Goal: Information Seeking & Learning: Find specific fact

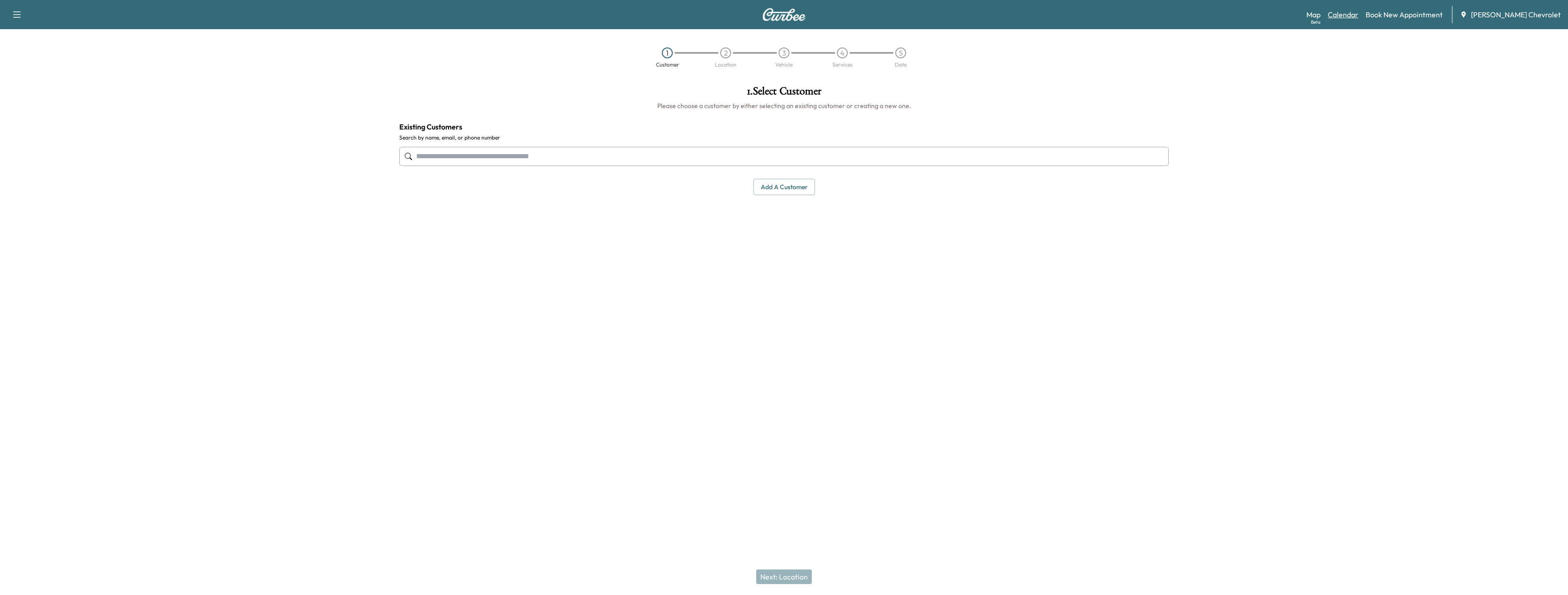
click at [1358, 14] on link "Calendar" at bounding box center [1343, 15] width 30 height 11
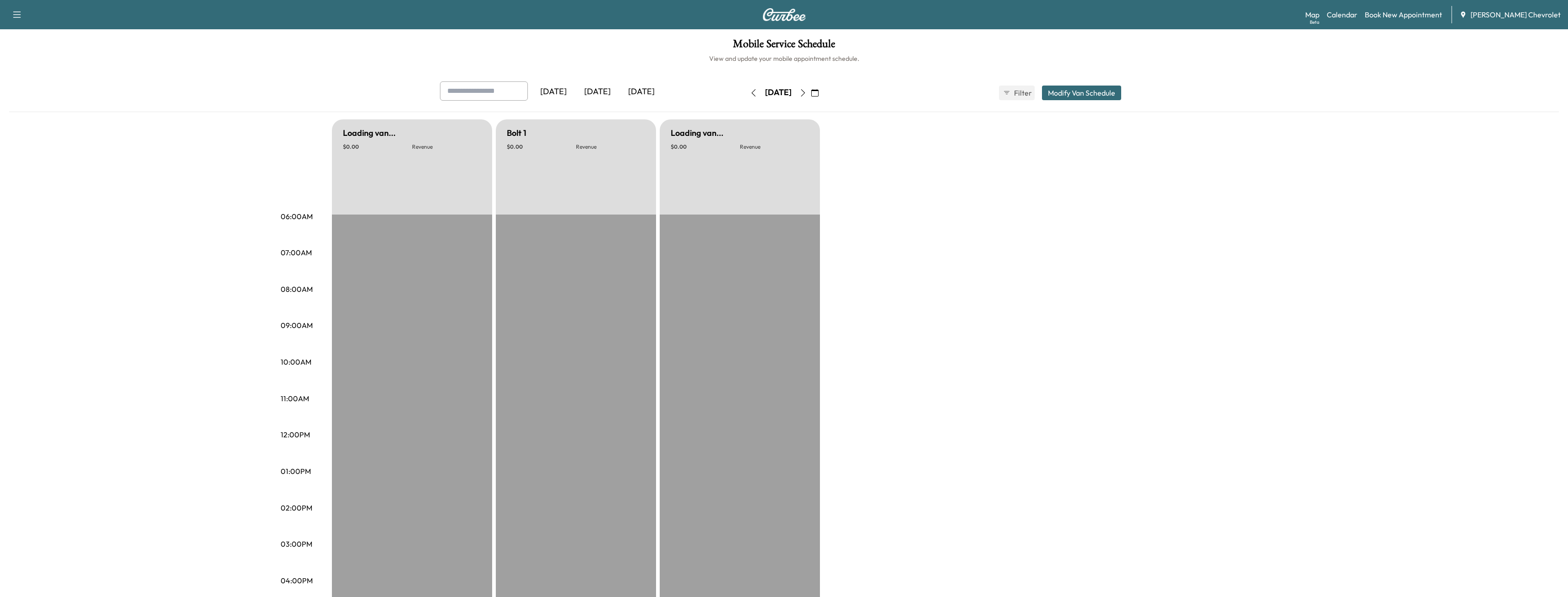
click at [811, 97] on button "button" at bounding box center [803, 93] width 15 height 15
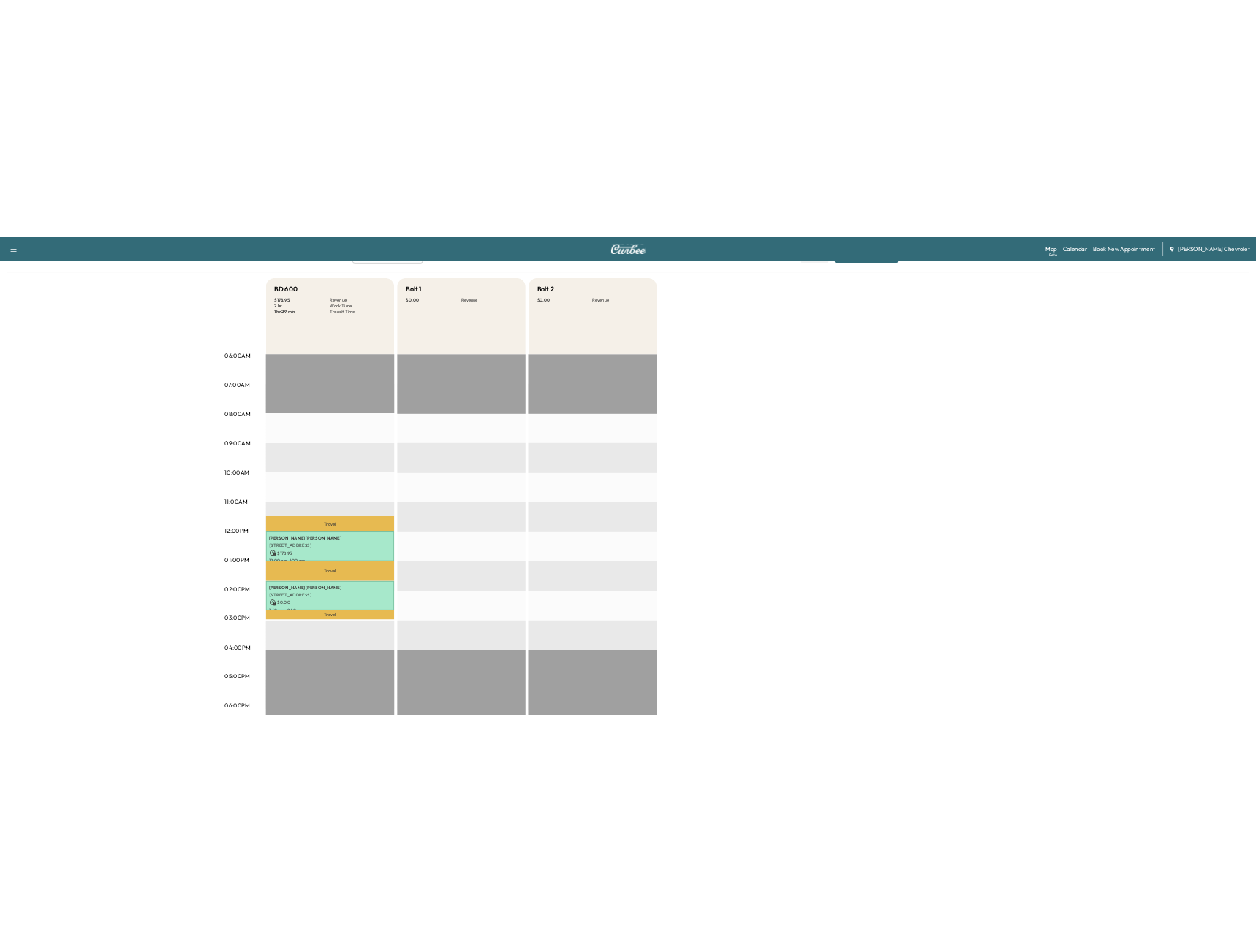
scroll to position [347, 0]
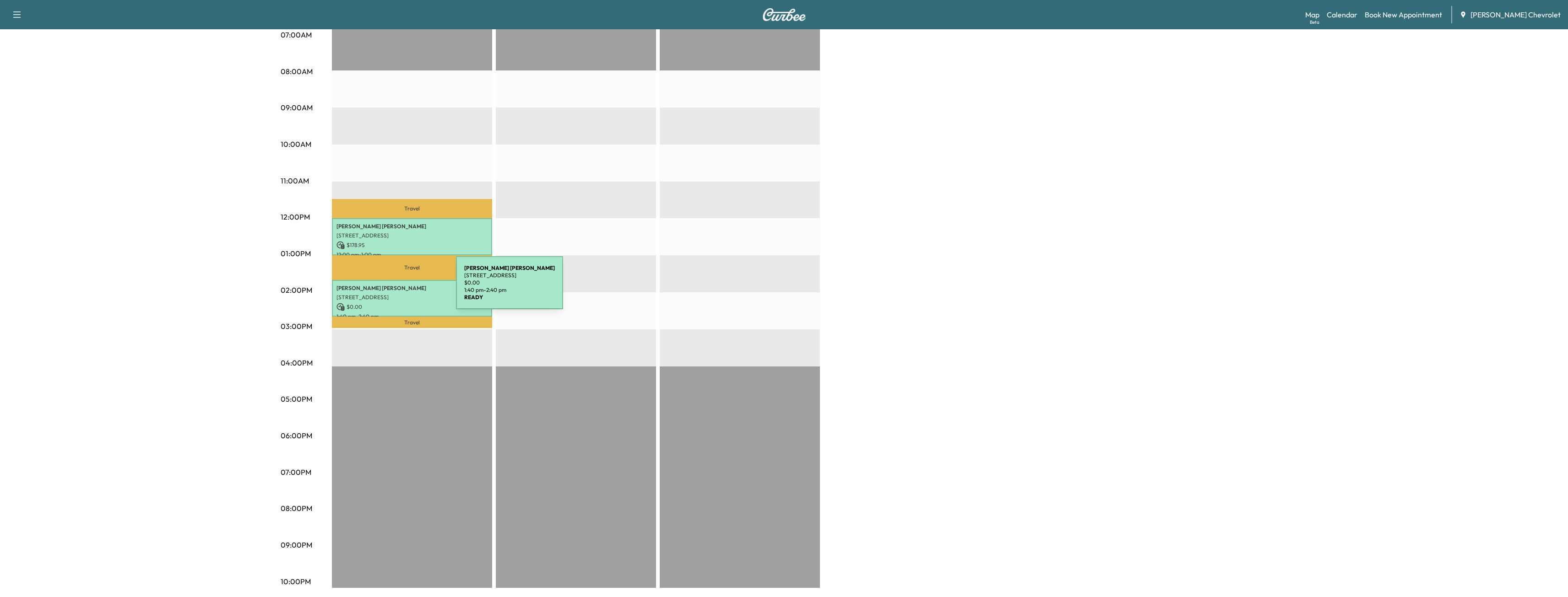
click at [388, 288] on p "[PERSON_NAME]" at bounding box center [411, 288] width 151 height 7
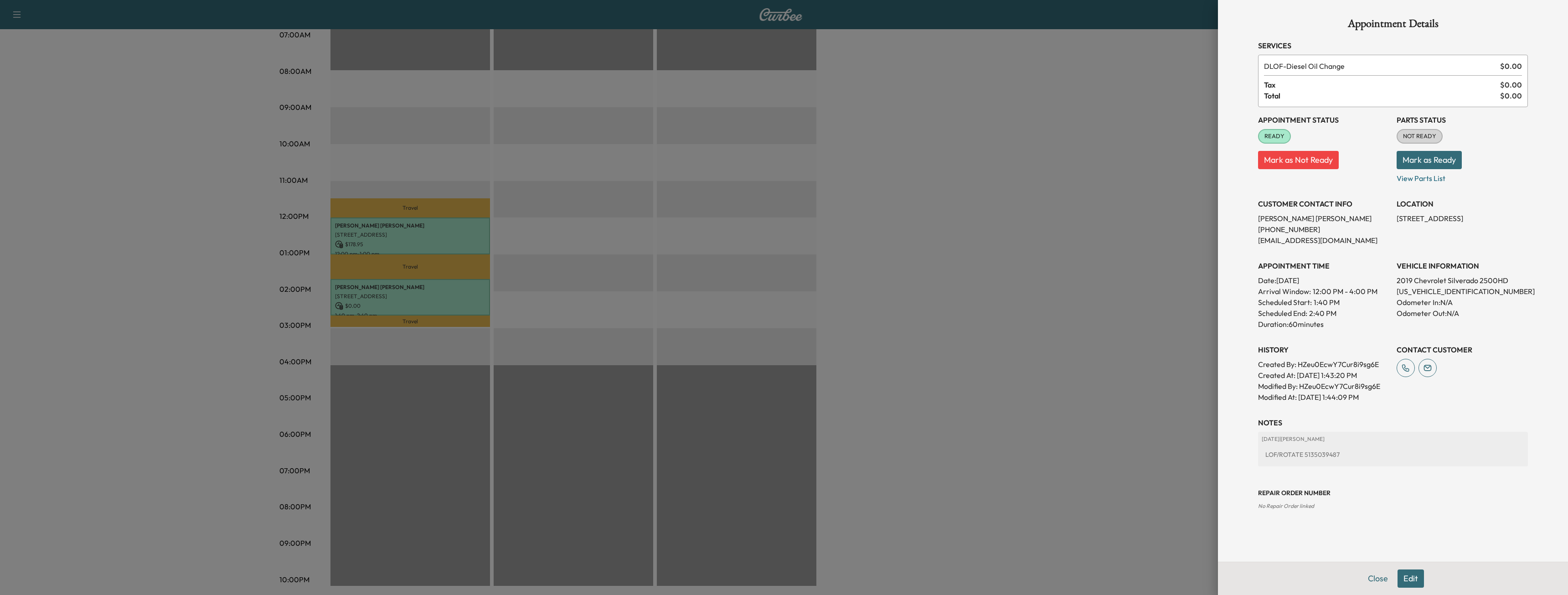
drag, startPoint x: 1457, startPoint y: 234, endPoint x: 1398, endPoint y: 219, distance: 60.9
click at [1398, 219] on p "[STREET_ADDRESS]" at bounding box center [1462, 219] width 131 height 11
copy p "[STREET_ADDRESS]"
click at [147, 284] on div at bounding box center [784, 297] width 1568 height 595
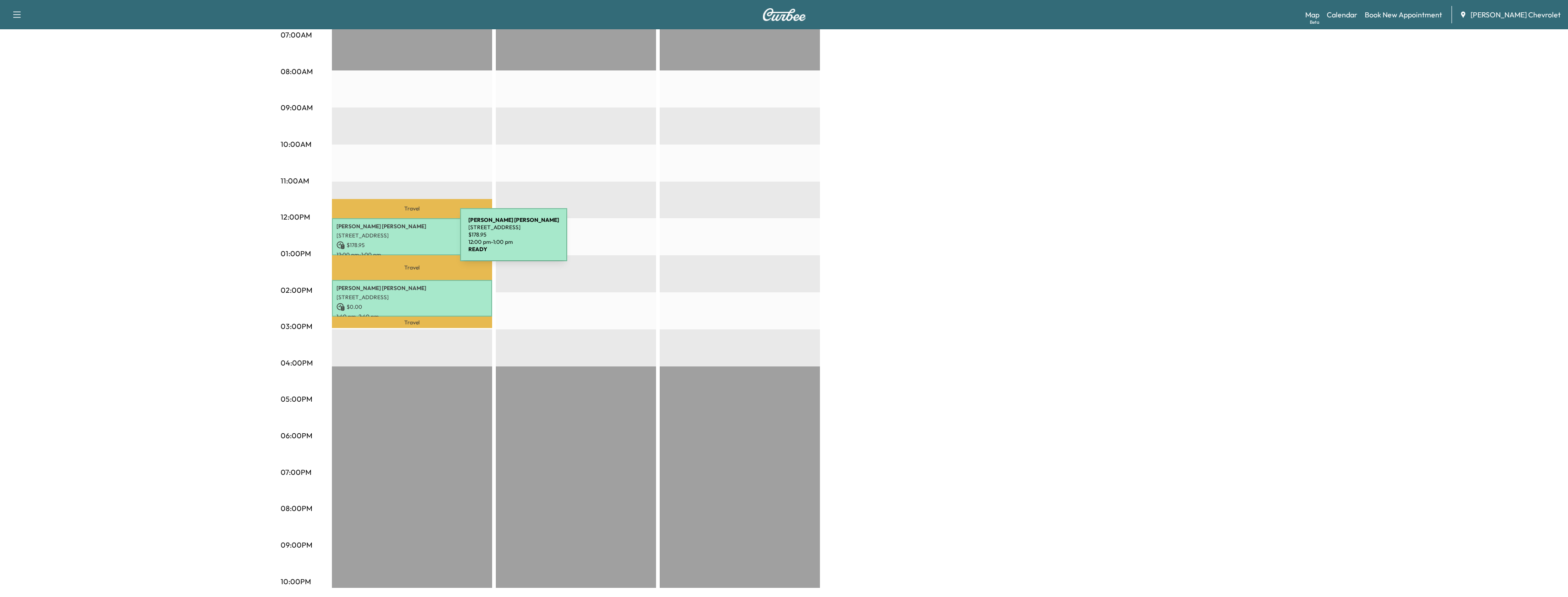
click at [391, 241] on p "$ 178.95" at bounding box center [411, 245] width 151 height 8
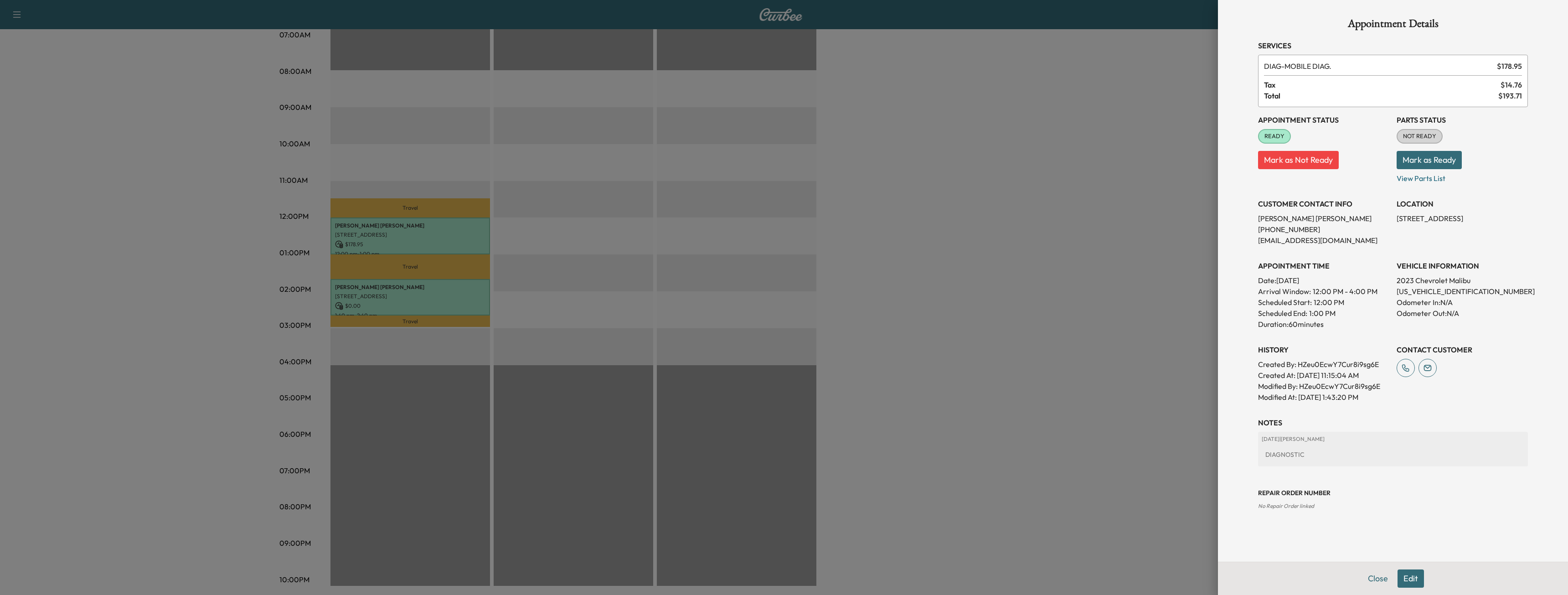
click at [1411, 291] on p "[US_VEHICLE_IDENTIFICATION_NUMBER]" at bounding box center [1462, 292] width 131 height 11
copy p "[US_VEHICLE_IDENTIFICATION_NUMBER]"
drag, startPoint x: 2, startPoint y: 238, endPoint x: 217, endPoint y: 259, distance: 216.0
click at [3, 238] on div at bounding box center [784, 297] width 1568 height 595
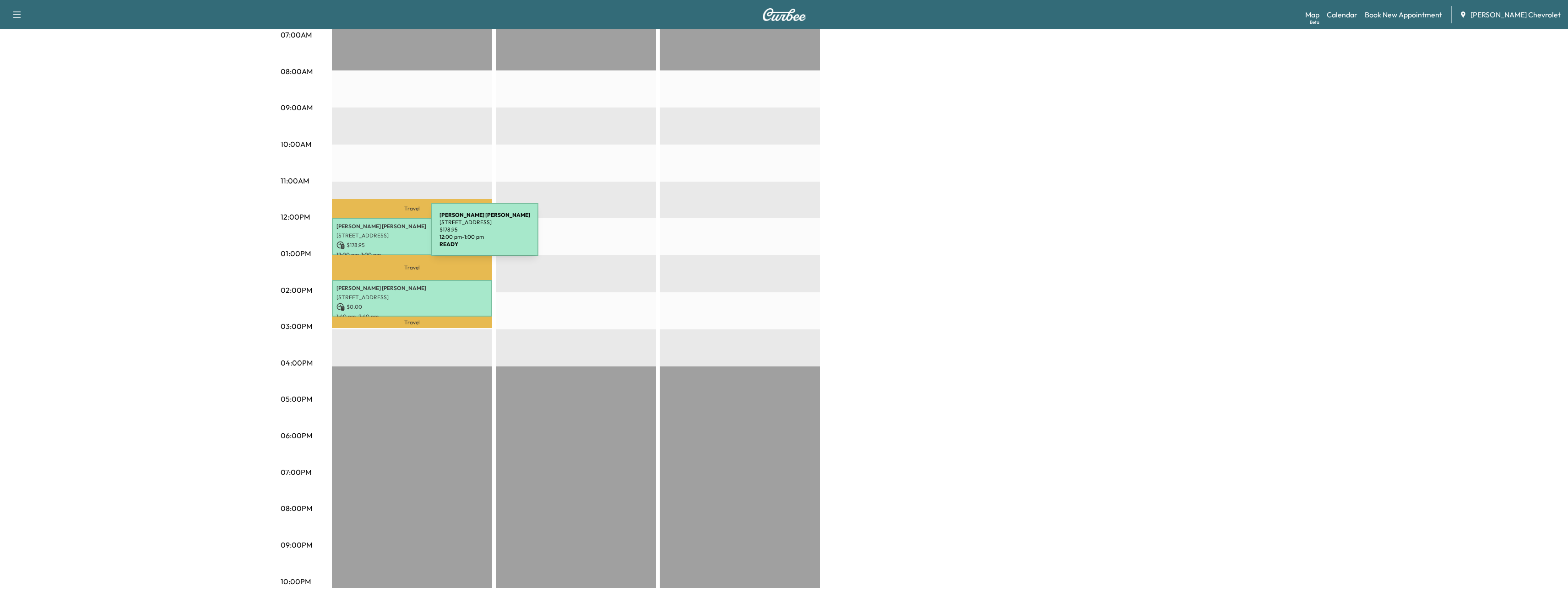
click at [364, 235] on p "[STREET_ADDRESS]" at bounding box center [411, 236] width 151 height 7
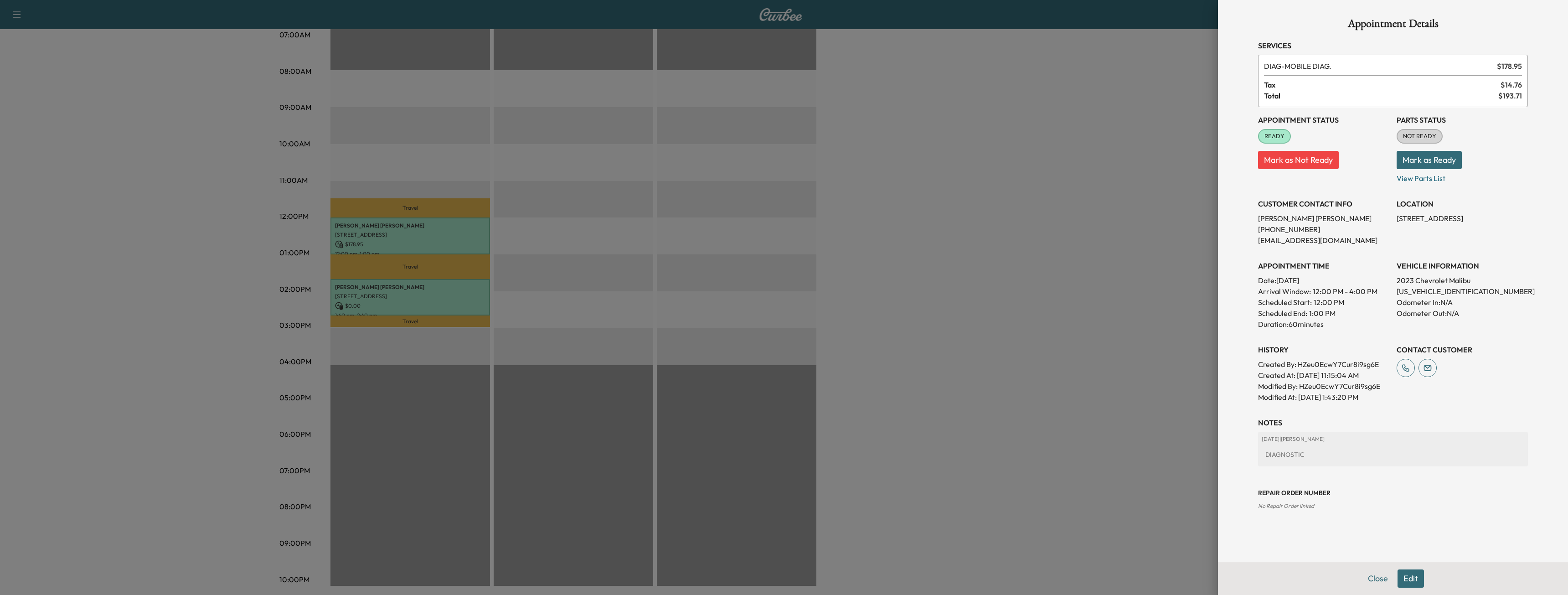
click at [359, 283] on div at bounding box center [784, 297] width 1568 height 595
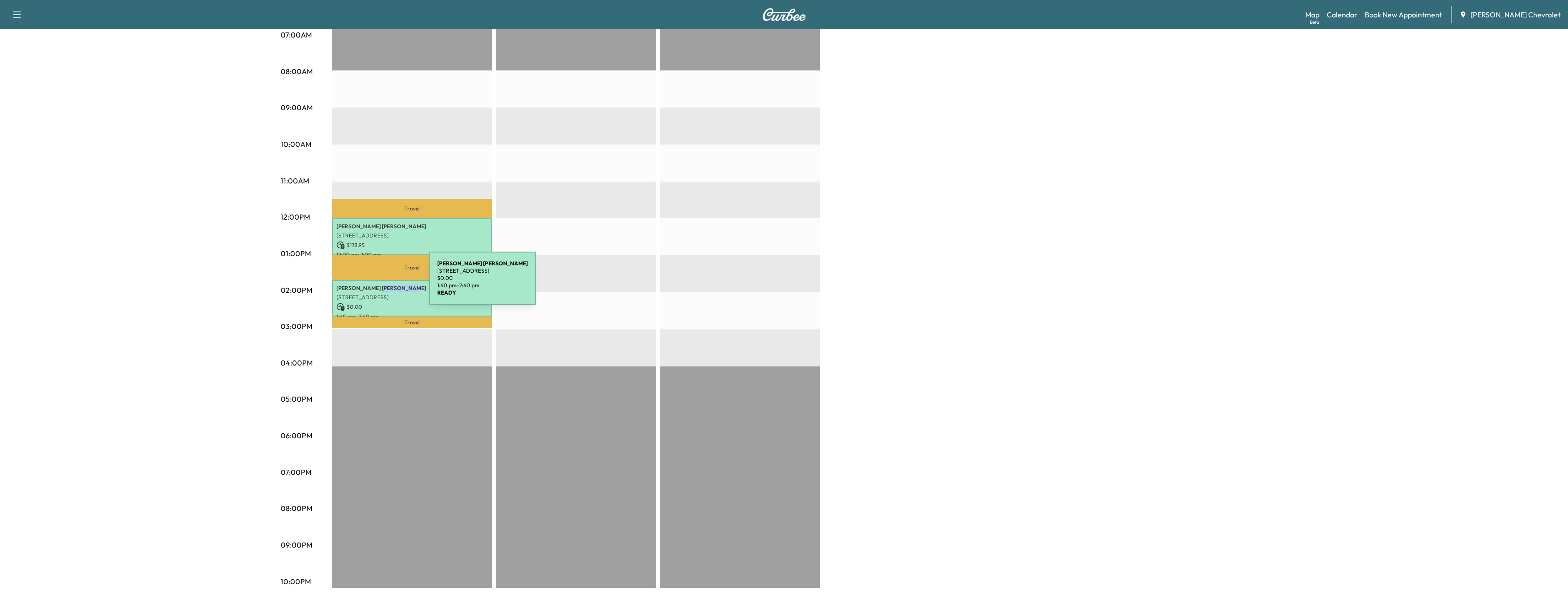
click at [360, 285] on p "[PERSON_NAME]" at bounding box center [411, 288] width 151 height 7
